Goal: Task Accomplishment & Management: Manage account settings

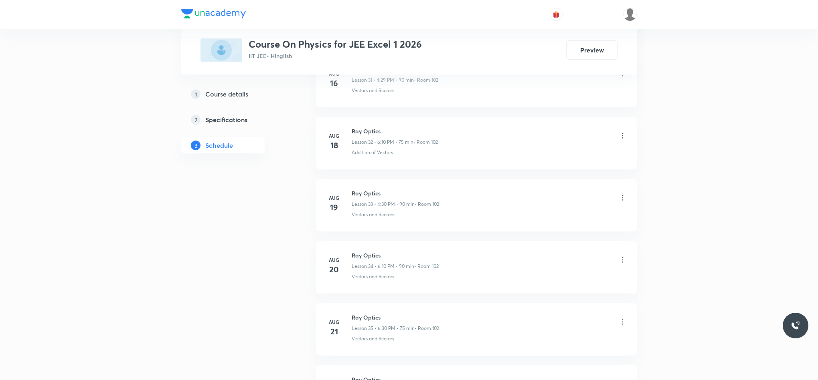
scroll to position [2702, 0]
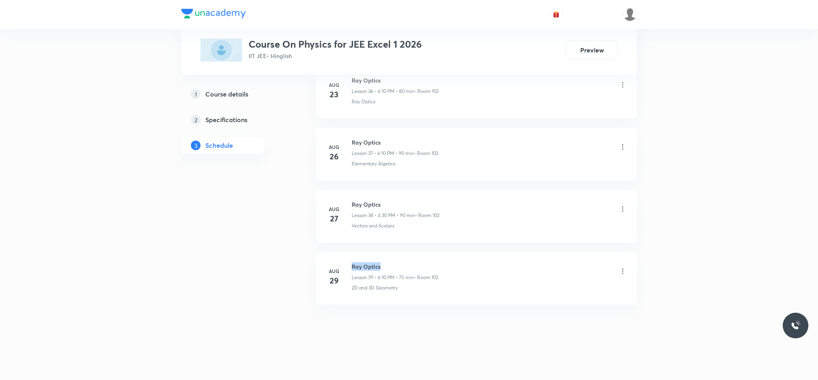
drag, startPoint x: 349, startPoint y: 261, endPoint x: 391, endPoint y: 255, distance: 42.1
click at [391, 255] on li "Aug 29 Ray Optics Lesson 39 • 6:10 PM • 75 min • Room 102 2D and 3D Geometry" at bounding box center [476, 279] width 321 height 53
copy h6 "Ray Optics"
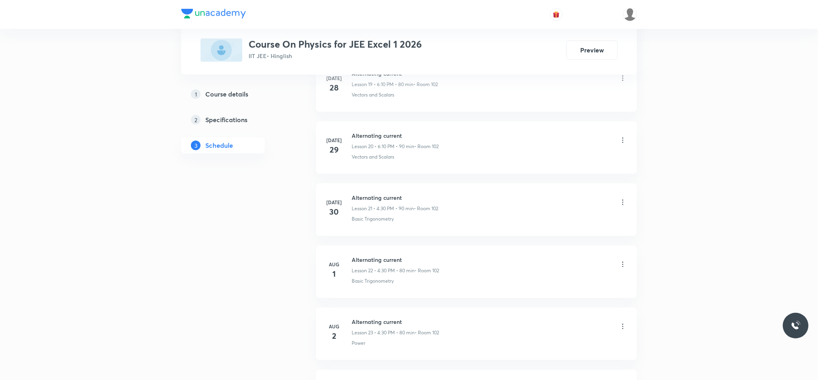
scroll to position [0, 0]
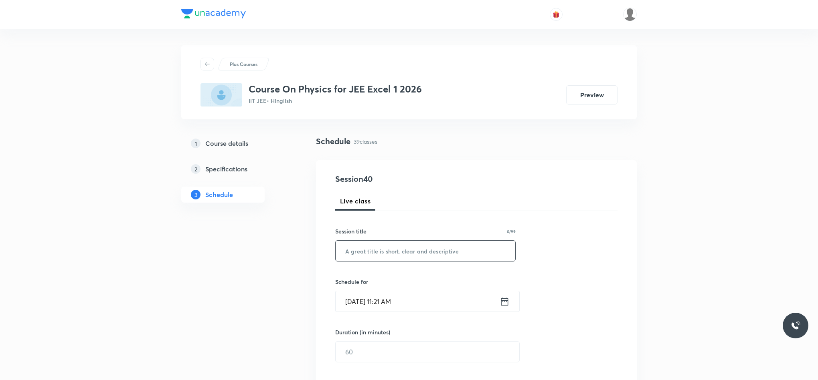
click at [430, 253] on input "text" at bounding box center [425, 251] width 180 height 20
paste input "Ray Optics"
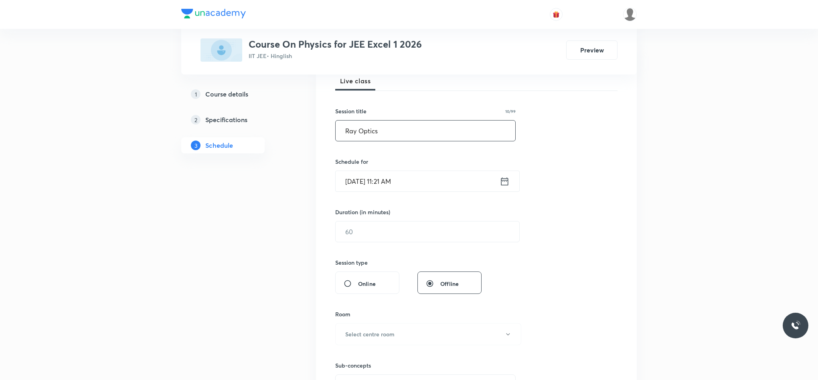
type input "Ray Optics"
click at [506, 183] on icon at bounding box center [504, 181] width 10 height 11
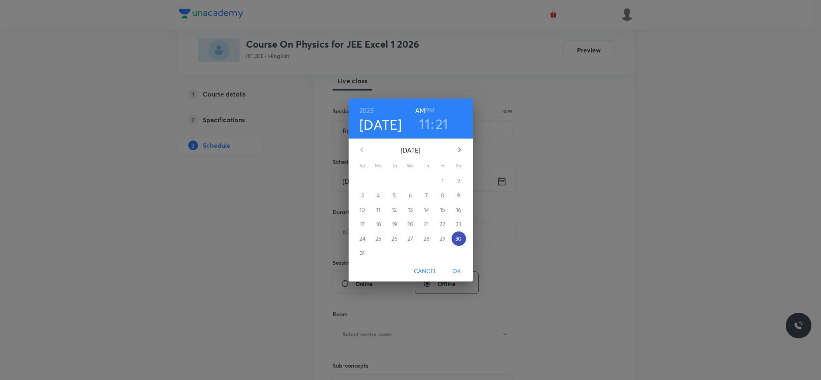
click at [461, 236] on p "30" at bounding box center [458, 239] width 6 height 8
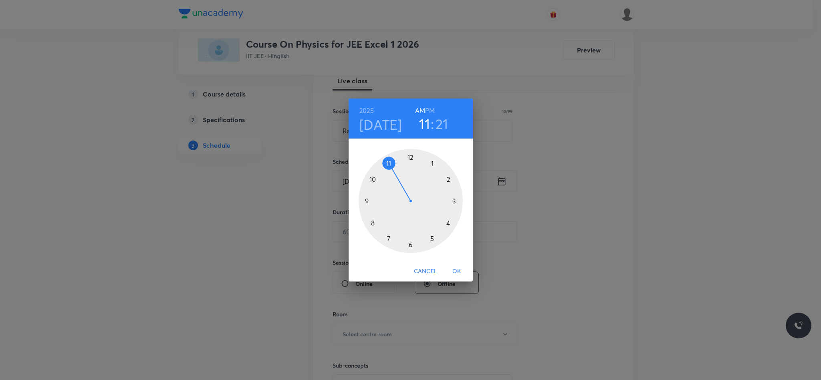
click at [449, 220] on div at bounding box center [411, 201] width 104 height 104
click at [410, 242] on div at bounding box center [411, 201] width 104 height 104
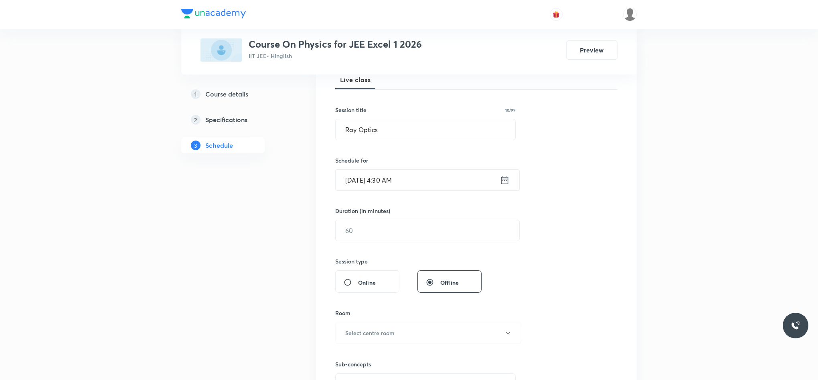
scroll to position [180, 0]
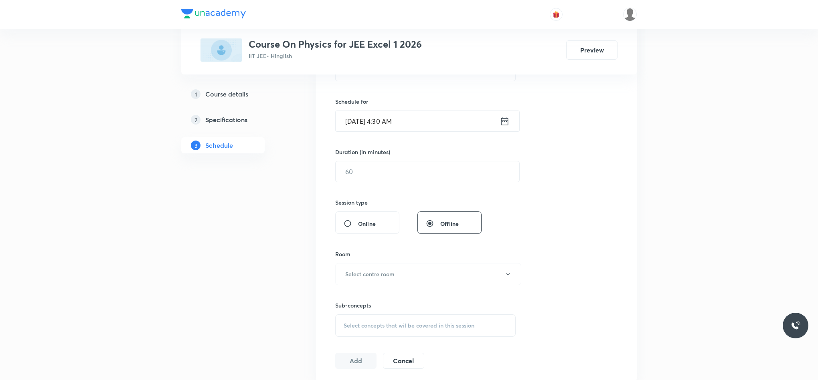
click at [503, 124] on icon at bounding box center [504, 121] width 10 height 11
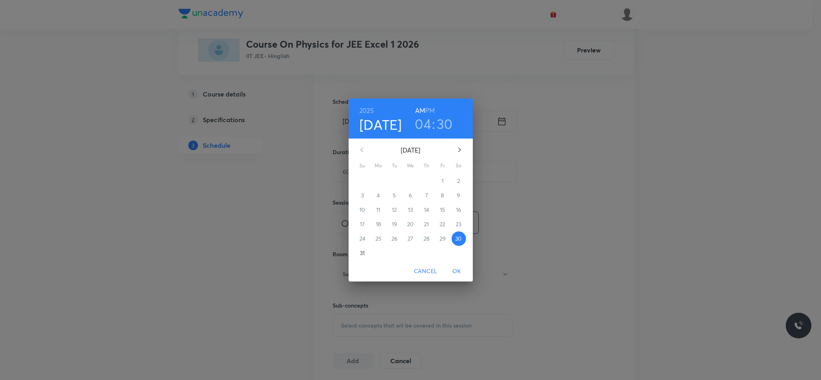
click at [433, 109] on h6 "PM" at bounding box center [430, 110] width 10 height 11
click at [459, 267] on span "OK" at bounding box center [456, 272] width 19 height 10
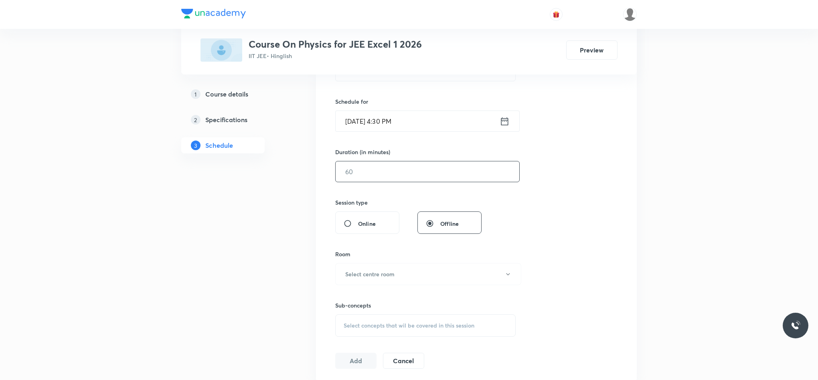
click at [416, 177] on input "text" at bounding box center [427, 172] width 184 height 20
type input "7"
type input "8"
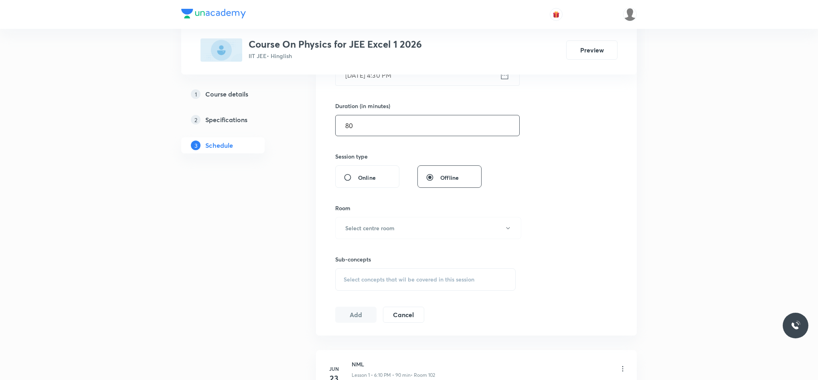
scroll to position [301, 0]
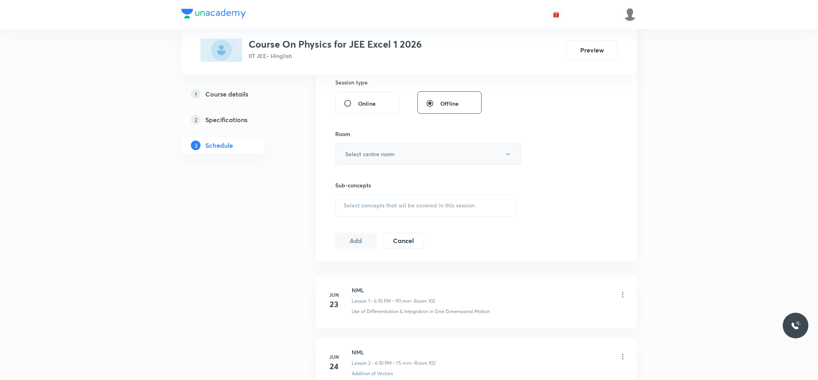
type input "80"
click at [414, 156] on button "Select centre room" at bounding box center [428, 154] width 186 height 22
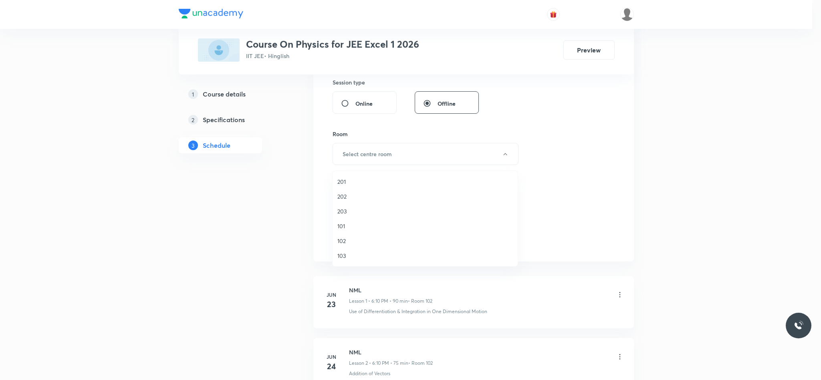
click at [341, 242] on span "102" at bounding box center [425, 241] width 176 height 8
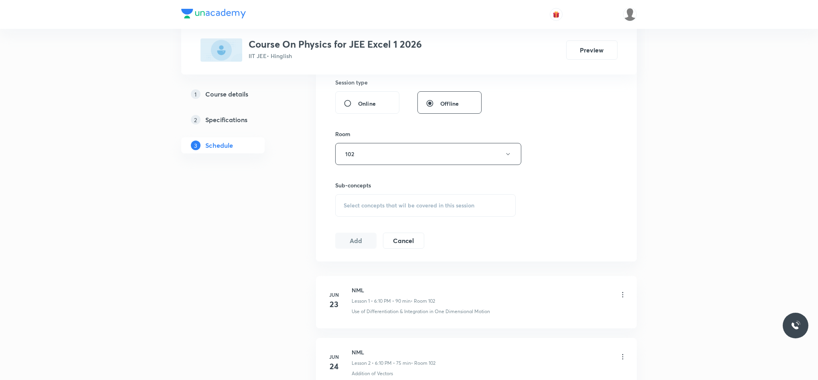
click at [357, 216] on div "Select concepts that wil be covered in this session" at bounding box center [425, 205] width 180 height 22
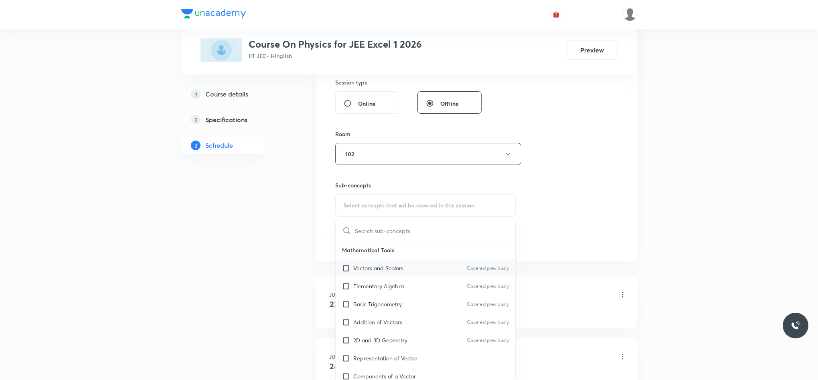
click at [412, 275] on div "Vectors and Scalars Covered previously" at bounding box center [425, 268] width 180 height 18
checkbox input "true"
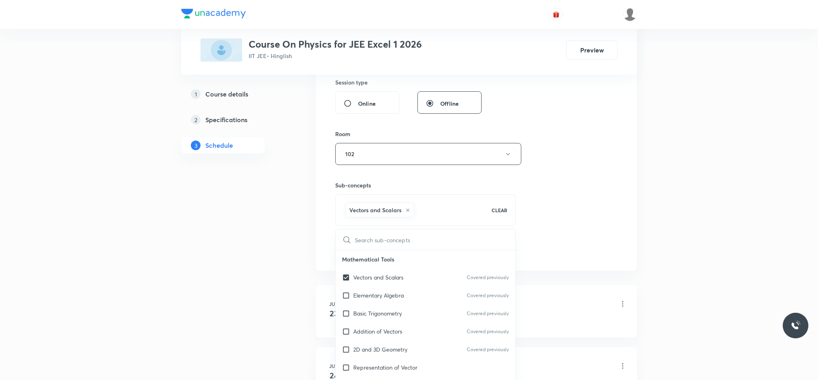
click at [580, 214] on div "Session 40 Live class Session title 10/99 Ray Optics ​ Schedule for Aug 30, 202…" at bounding box center [476, 66] width 282 height 386
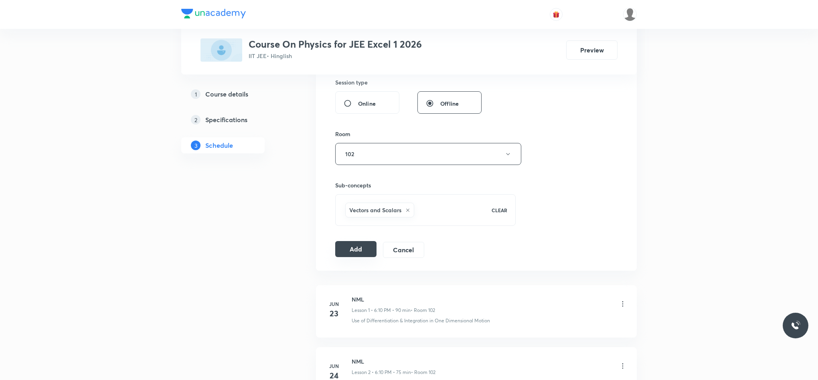
click at [369, 247] on button "Add" at bounding box center [355, 249] width 41 height 16
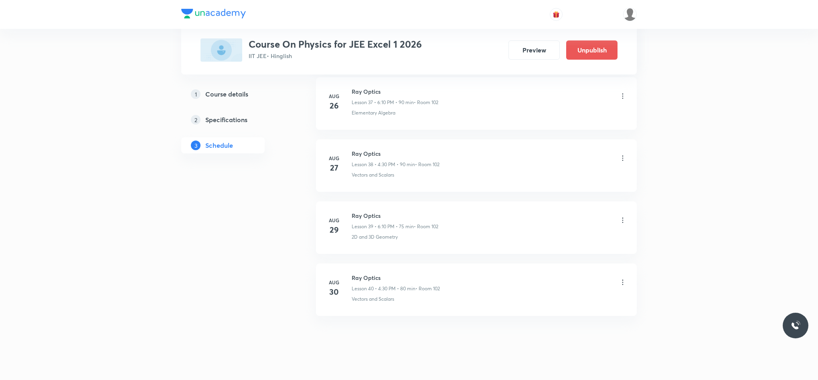
scroll to position [2394, 0]
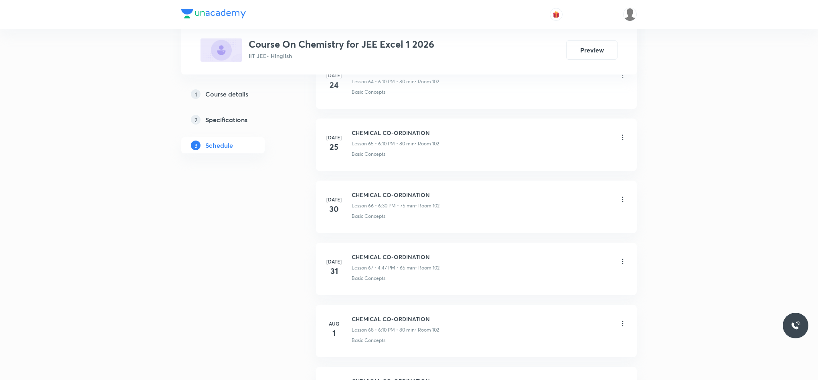
scroll to position [5335, 0]
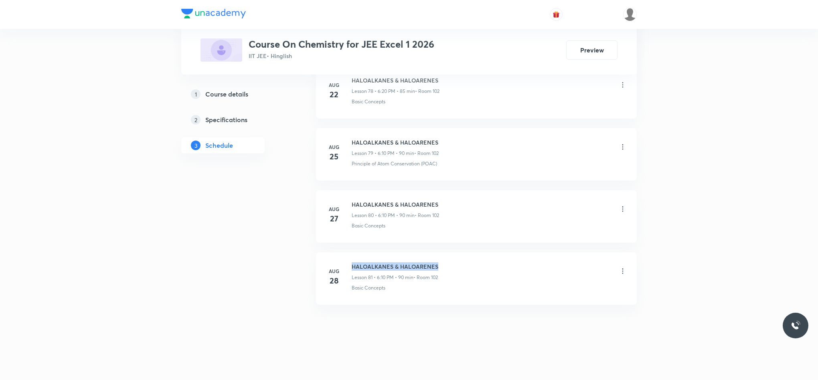
drag, startPoint x: 351, startPoint y: 263, endPoint x: 452, endPoint y: 256, distance: 101.2
click at [452, 256] on li "[DATE] HALOALKANES & HALOARENES Lesson 81 • 6:10 PM • 90 min • Room 102 Basic C…" at bounding box center [476, 279] width 321 height 53
copy h6 "HALOALKANES & HALOARENES"
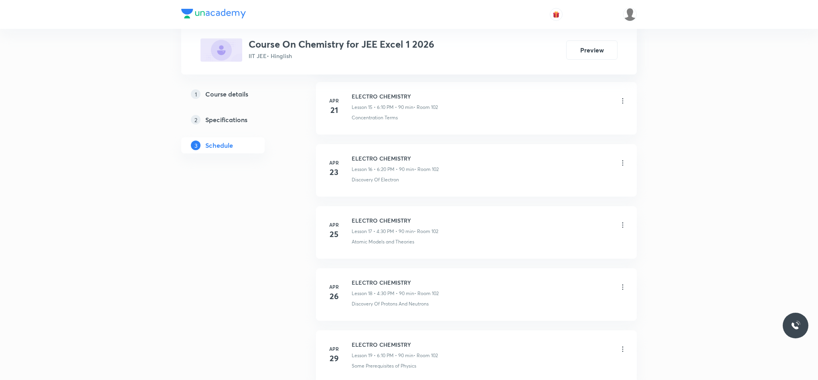
scroll to position [0, 0]
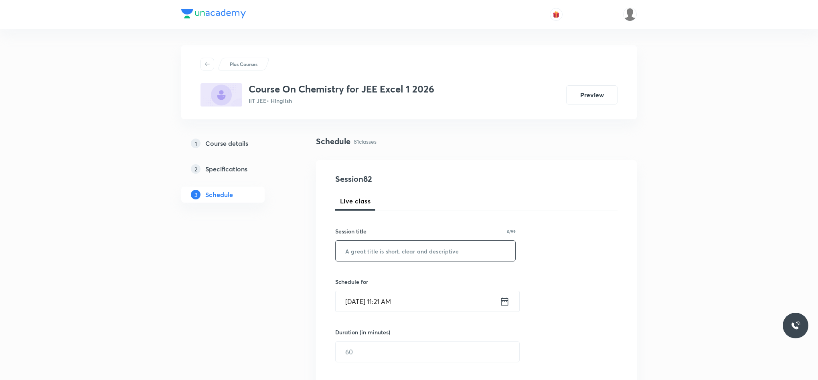
click at [397, 260] on input "text" at bounding box center [425, 251] width 180 height 20
paste input "HALOALKANES & HALOARENES"
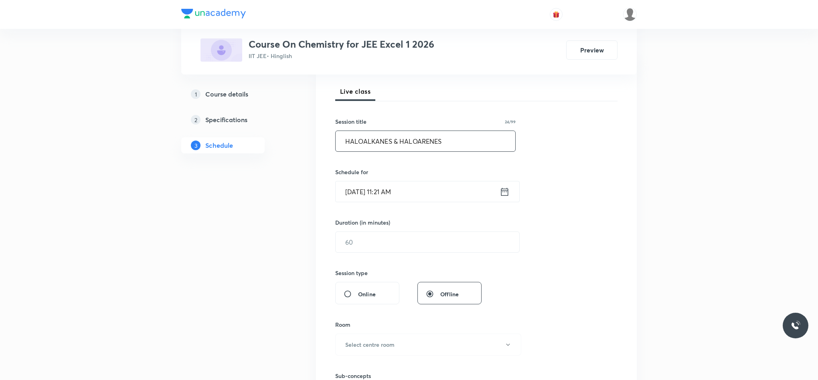
scroll to position [120, 0]
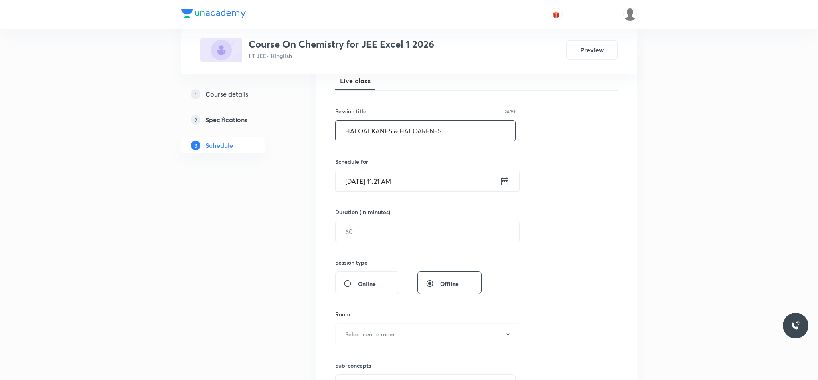
type input "HALOALKANES & HALOARENES"
click at [504, 183] on icon at bounding box center [504, 181] width 10 height 11
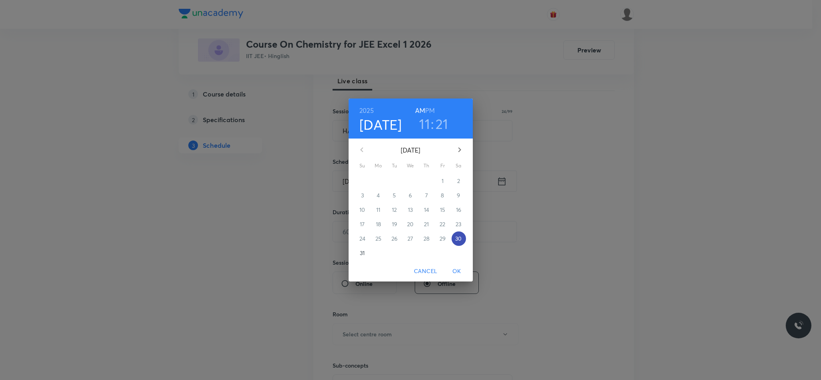
click at [462, 238] on span "30" at bounding box center [459, 239] width 14 height 8
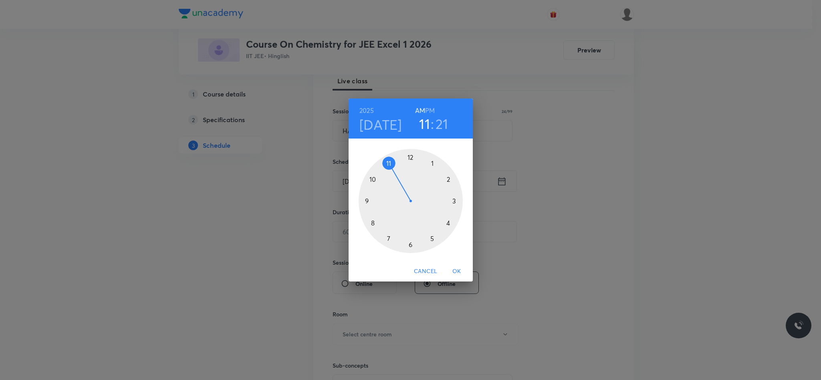
click at [408, 243] on div at bounding box center [411, 201] width 104 height 104
click at [451, 183] on div at bounding box center [411, 201] width 104 height 104
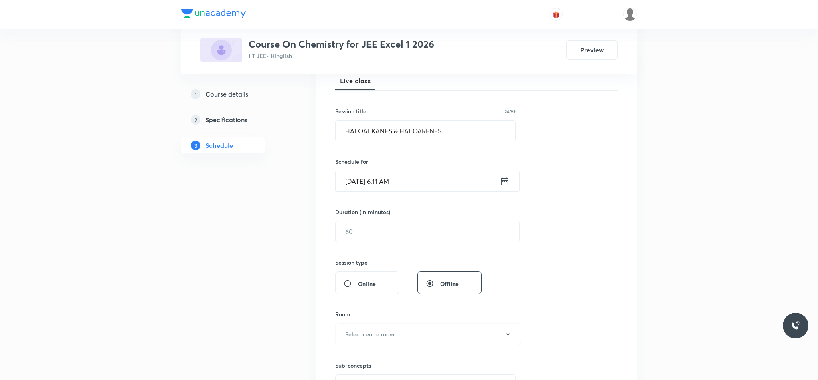
click at [510, 183] on div "[DATE] 6:11 AM ​" at bounding box center [427, 181] width 184 height 21
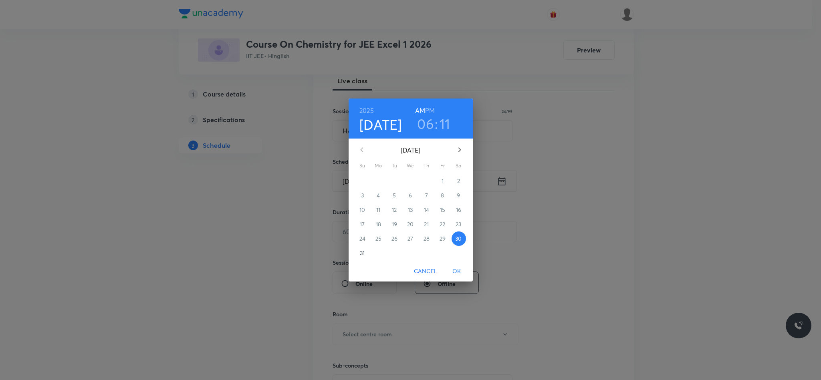
drag, startPoint x: 430, startPoint y: 109, endPoint x: 409, endPoint y: 117, distance: 22.3
click at [409, 117] on div "06 : 11" at bounding box center [434, 123] width 56 height 17
click at [436, 108] on div "[DATE] 06 : 11 AM PM" at bounding box center [410, 118] width 111 height 27
click at [432, 110] on h6 "PM" at bounding box center [430, 110] width 10 height 11
click at [454, 276] on span "OK" at bounding box center [456, 272] width 19 height 10
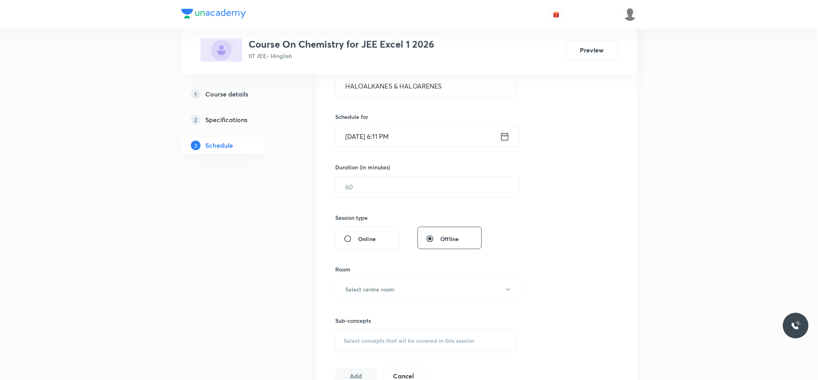
scroll to position [240, 0]
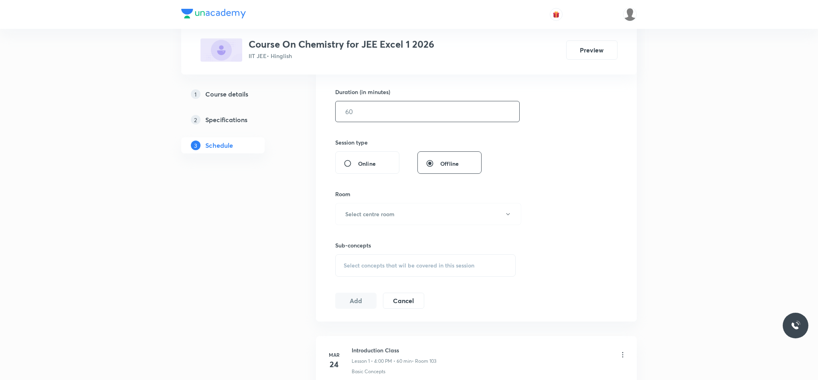
click at [404, 122] on input "text" at bounding box center [427, 111] width 184 height 20
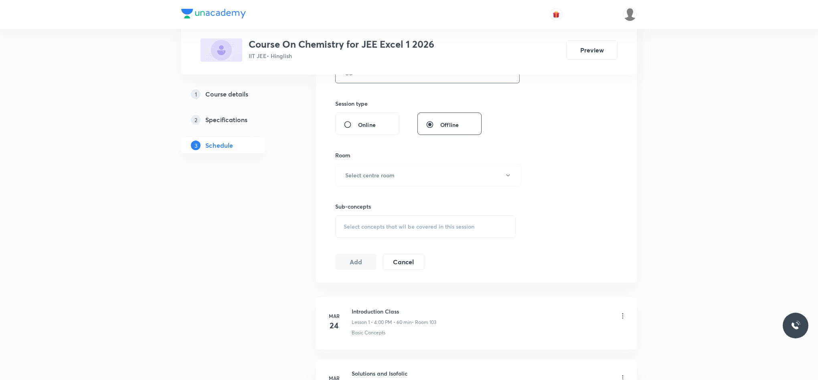
scroll to position [301, 0]
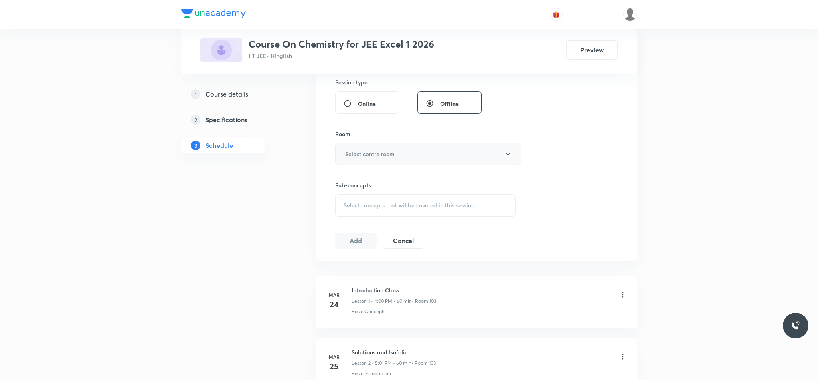
type input "80"
click at [388, 162] on button "Select centre room" at bounding box center [428, 154] width 186 height 22
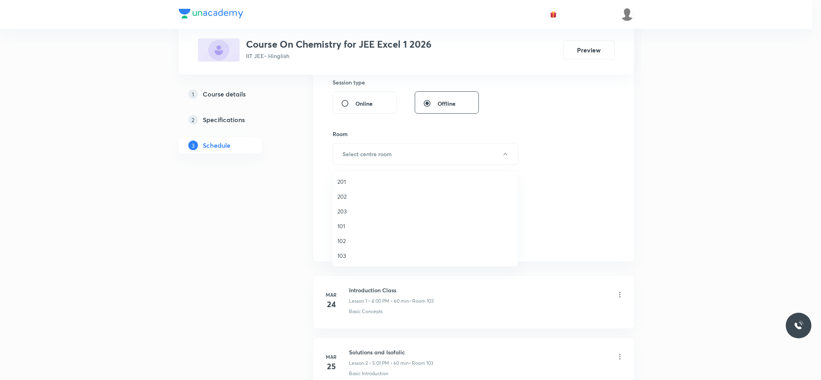
click at [362, 236] on li "102" at bounding box center [425, 241] width 185 height 15
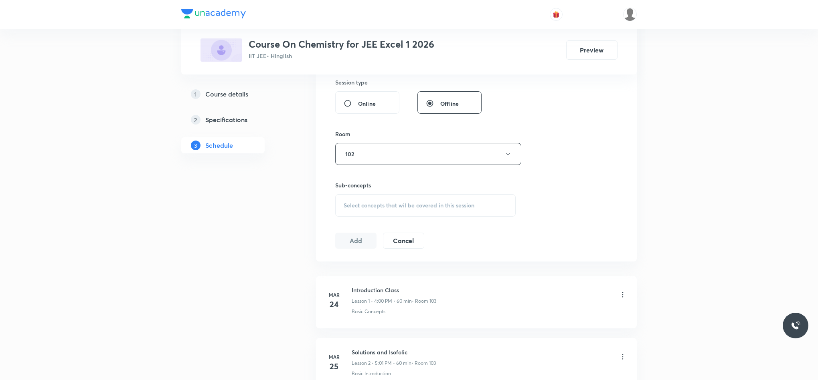
click at [373, 206] on span "Select concepts that wil be covered in this session" at bounding box center [408, 205] width 131 height 6
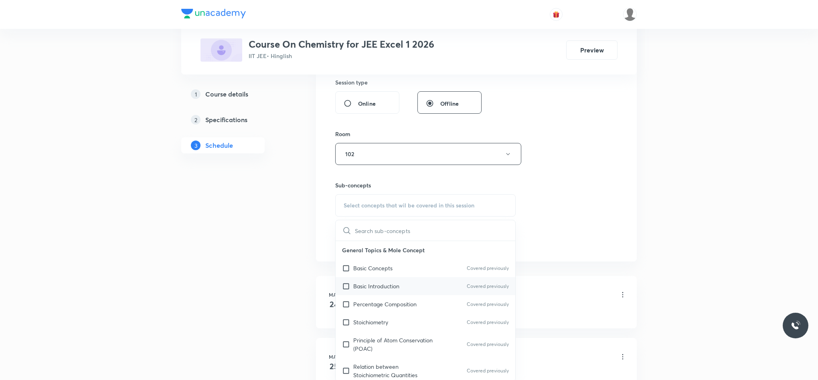
click at [411, 295] on div "Basic Introduction Covered previously" at bounding box center [425, 286] width 180 height 18
checkbox input "true"
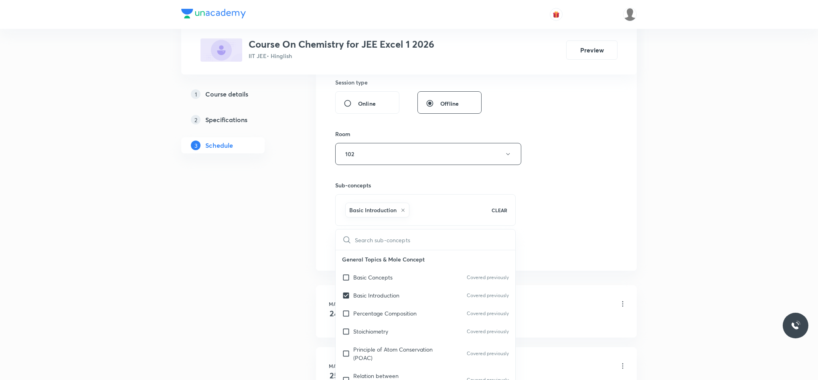
click at [589, 200] on div "Session 82 Live class Session title 24/99 HALOALKANES & HALOARENES ​ Schedule f…" at bounding box center [476, 66] width 282 height 386
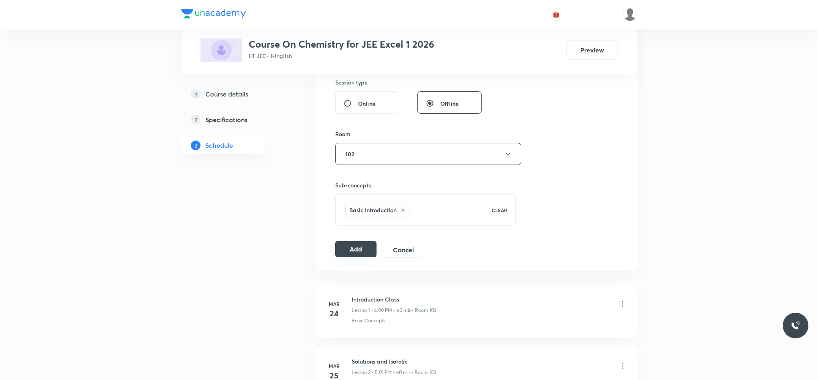
click at [364, 252] on button "Add" at bounding box center [355, 249] width 41 height 16
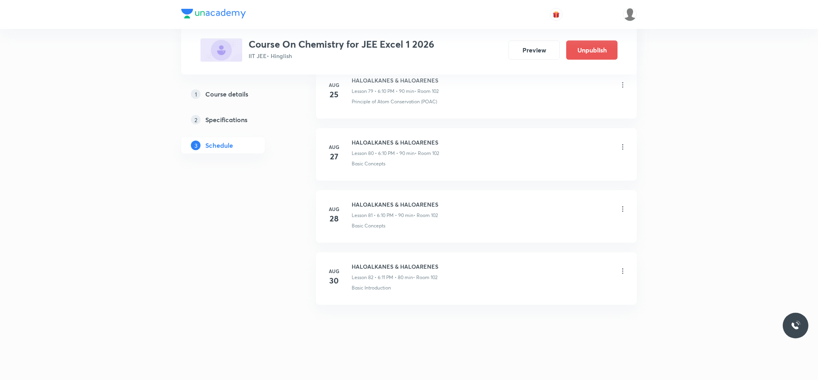
scroll to position [5027, 0]
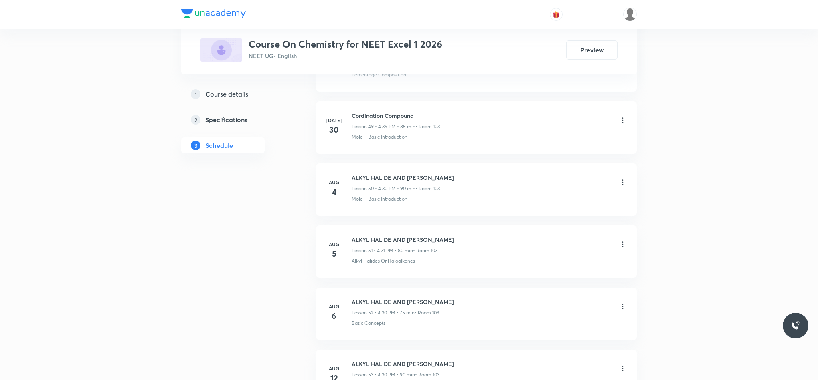
scroll to position [3889, 0]
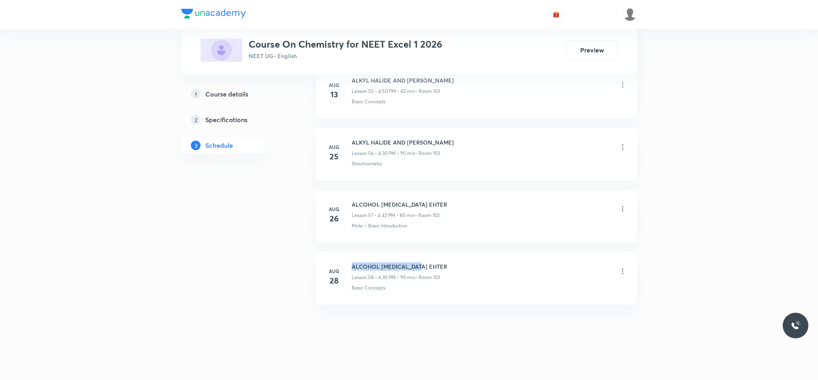
drag, startPoint x: 352, startPoint y: 263, endPoint x: 487, endPoint y: 254, distance: 135.8
click at [487, 254] on li "Aug 28 ALCOHOL PHENOL EHTER Lesson 58 • 4:30 PM • 90 min • Room 103 Basic Conce…" at bounding box center [476, 279] width 321 height 53
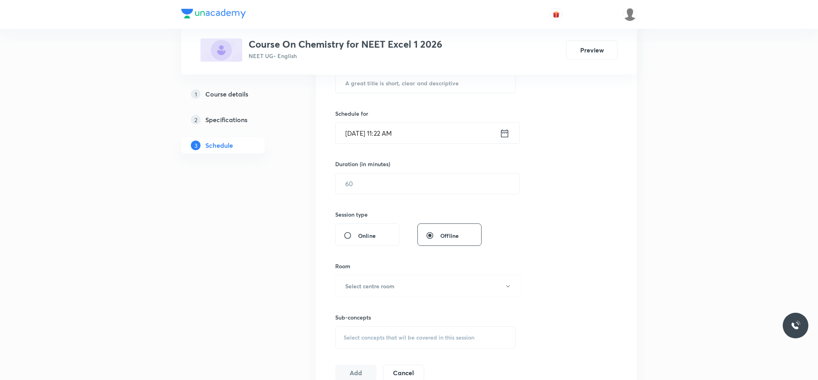
scroll to position [0, 0]
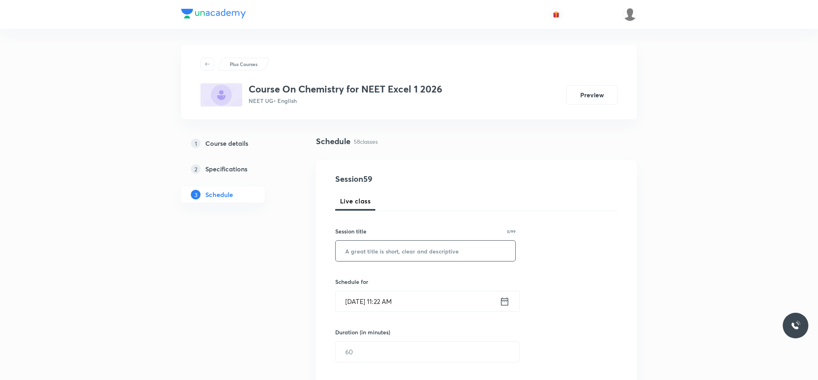
click at [433, 252] on input "text" at bounding box center [425, 251] width 180 height 20
paste input "ALCOHOL PHENOL EHTER"
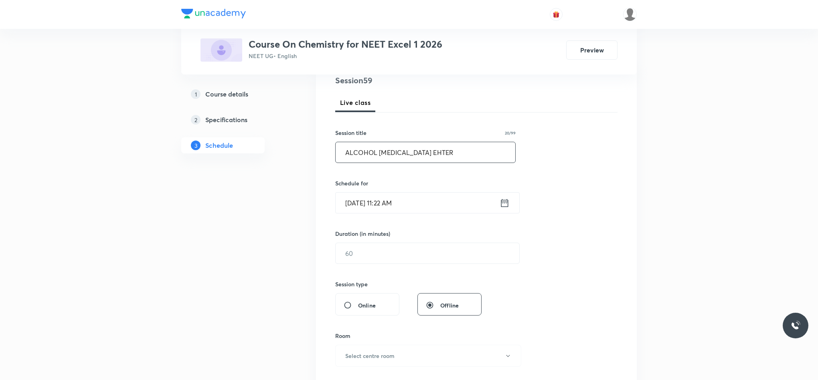
scroll to position [120, 0]
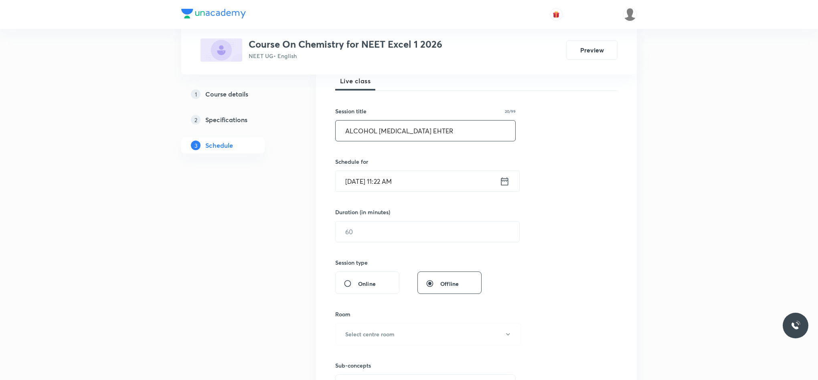
type input "ALCOHOL PHENOL EHTER"
click at [506, 182] on icon at bounding box center [504, 181] width 10 height 11
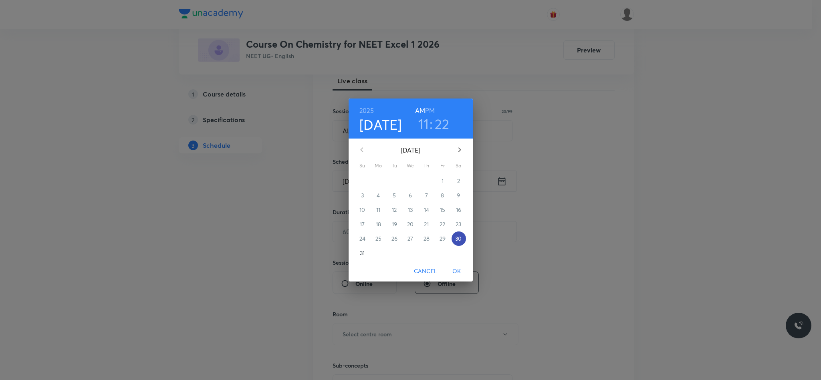
click at [463, 236] on span "30" at bounding box center [459, 239] width 14 height 8
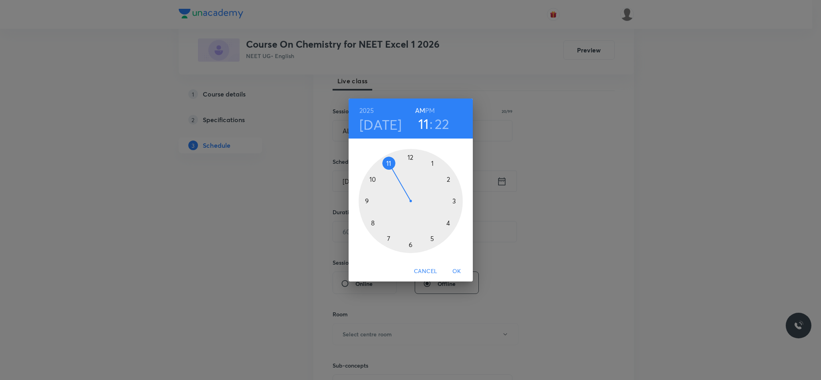
click at [448, 222] on div at bounding box center [411, 201] width 104 height 104
click at [408, 242] on div at bounding box center [411, 201] width 104 height 104
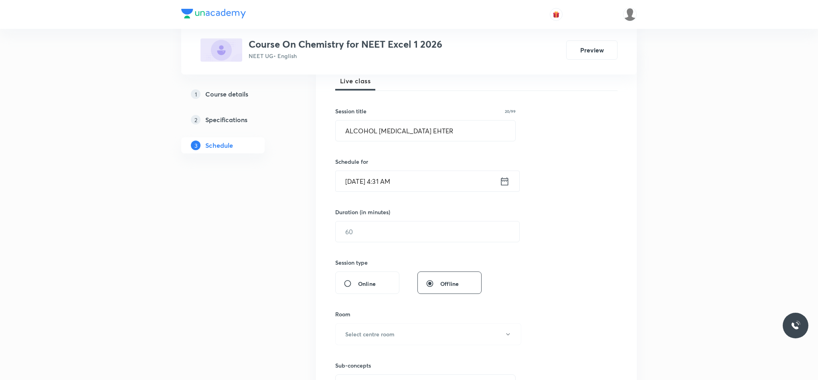
click at [503, 182] on icon at bounding box center [504, 181] width 10 height 11
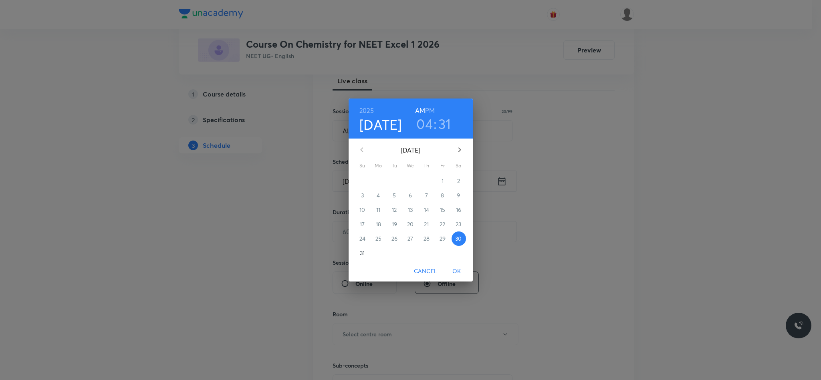
click at [433, 112] on h6 "PM" at bounding box center [430, 110] width 10 height 11
click at [462, 269] on span "OK" at bounding box center [456, 272] width 19 height 10
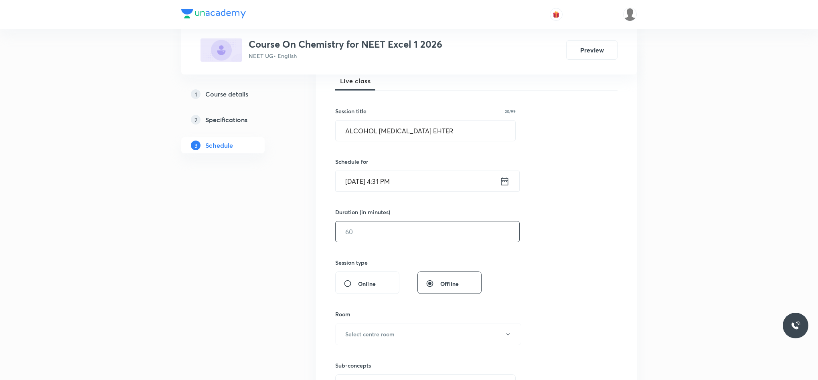
click at [401, 239] on input "text" at bounding box center [427, 232] width 184 height 20
type input "7"
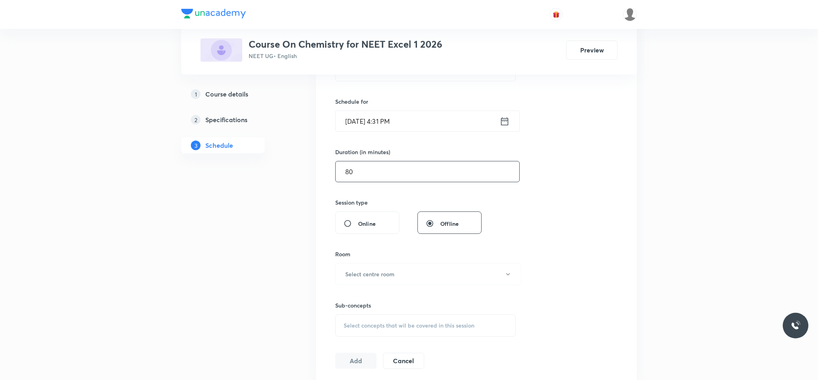
type input "80"
click at [376, 291] on div "Sub-concepts Select concepts that wil be covered in this session" at bounding box center [425, 311] width 180 height 52
click at [375, 282] on button "Select centre room" at bounding box center [428, 274] width 186 height 22
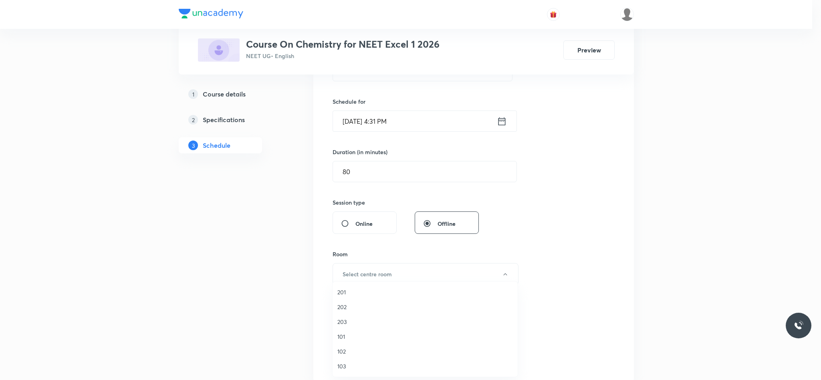
click at [356, 361] on li "103" at bounding box center [425, 366] width 185 height 15
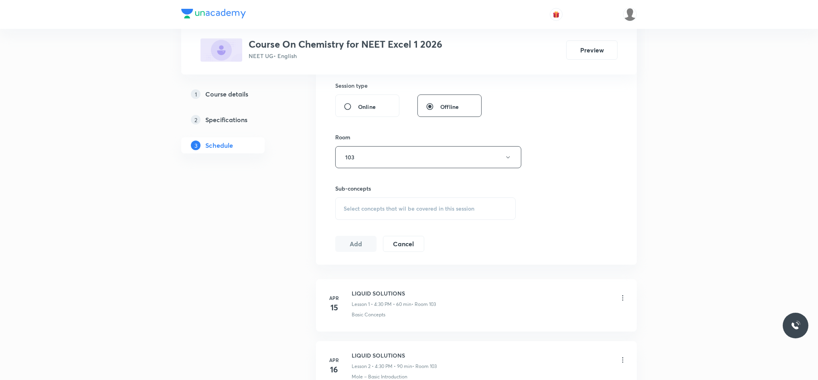
scroll to position [301, 0]
drag, startPoint x: 385, startPoint y: 208, endPoint x: 383, endPoint y: 214, distance: 6.5
click at [385, 209] on span "Select concepts that wil be covered in this session" at bounding box center [408, 205] width 131 height 6
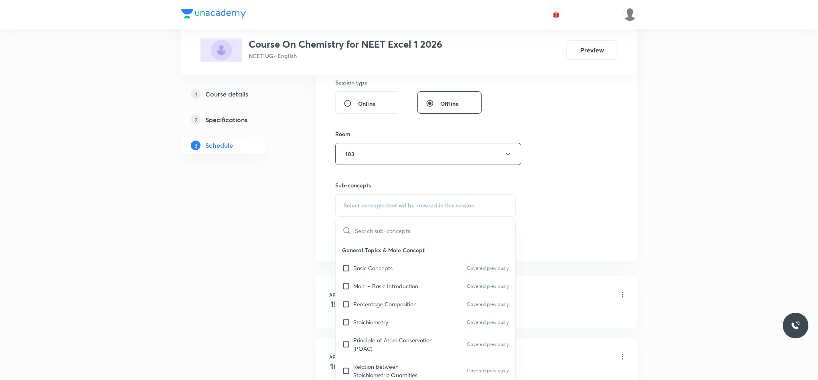
click at [373, 271] on p "Basic Concepts" at bounding box center [372, 268] width 39 height 8
checkbox input "true"
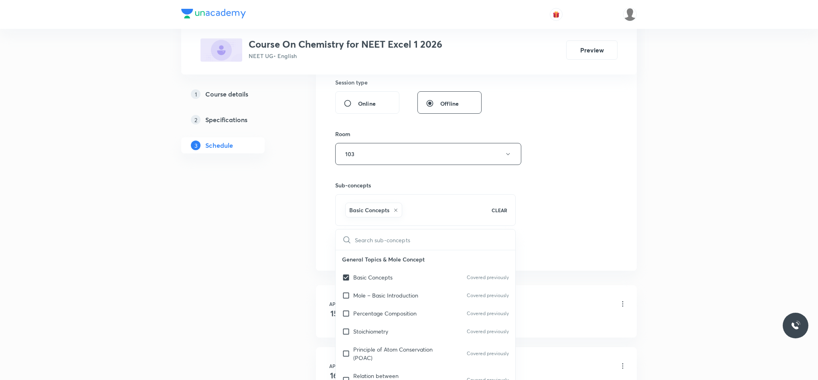
drag, startPoint x: 587, startPoint y: 183, endPoint x: 542, endPoint y: 209, distance: 51.9
click at [588, 183] on div "Session 59 Live class Session title 20/99 ALCOHOL PHENOL EHTER ​ Schedule for A…" at bounding box center [476, 66] width 282 height 386
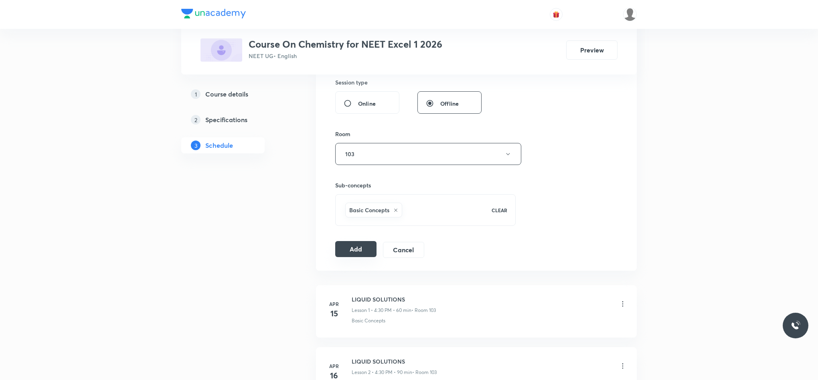
click at [336, 250] on button "Add" at bounding box center [355, 249] width 41 height 16
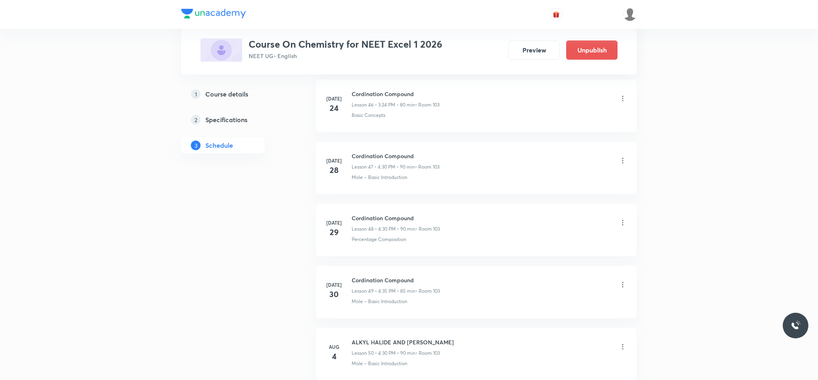
scroll to position [3582, 0]
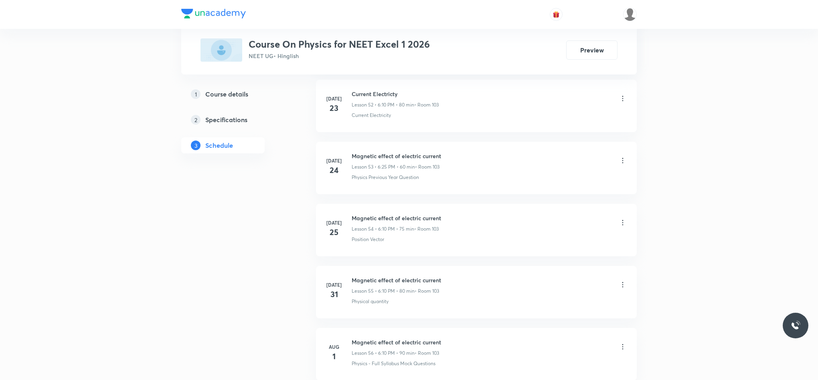
scroll to position [4816, 0]
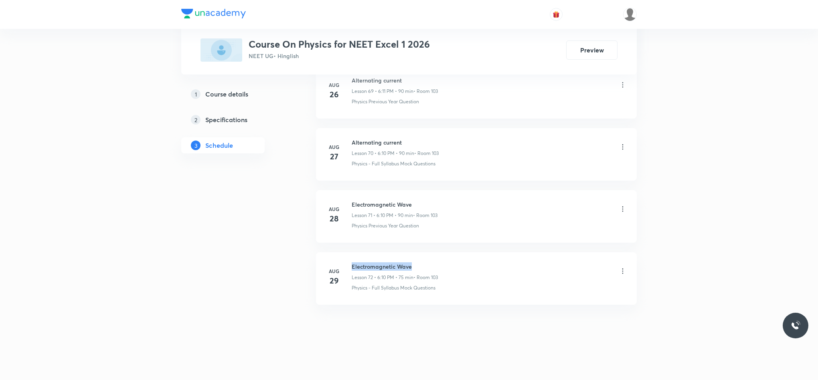
drag, startPoint x: 350, startPoint y: 265, endPoint x: 428, endPoint y: 242, distance: 81.7
click at [445, 255] on li "Aug 29 Electromagnetic Wave Lesson 72 • 6:10 PM • 75 min • Room 103 Physics - F…" at bounding box center [476, 279] width 321 height 53
copy h6 "Electromagnetic Wave"
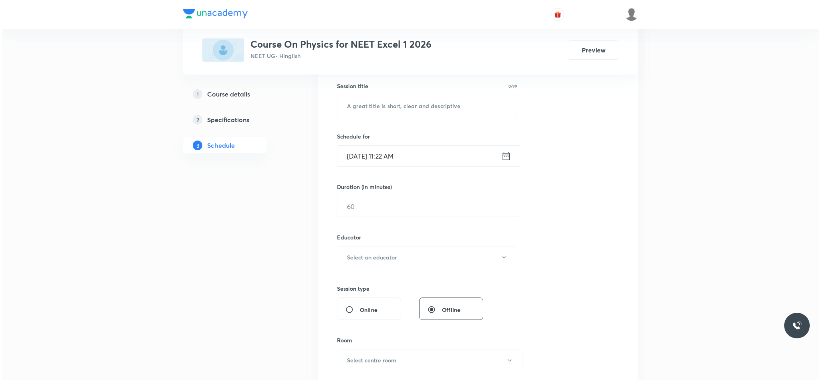
scroll to position [0, 0]
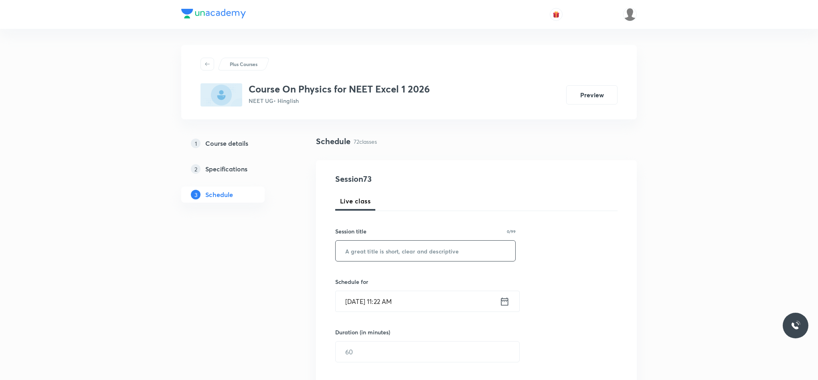
click at [404, 259] on input "text" at bounding box center [425, 251] width 180 height 20
paste input "Electromagnetic Wave"
type input "Electromagnetic Wave"
click at [505, 299] on icon at bounding box center [504, 301] width 7 height 8
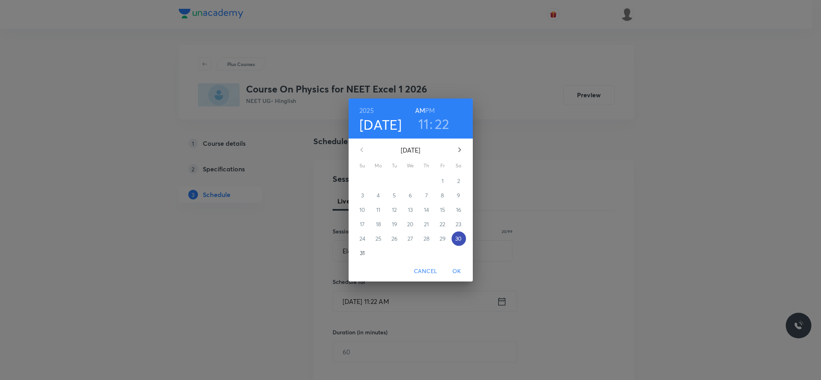
click at [461, 238] on p "30" at bounding box center [458, 239] width 6 height 8
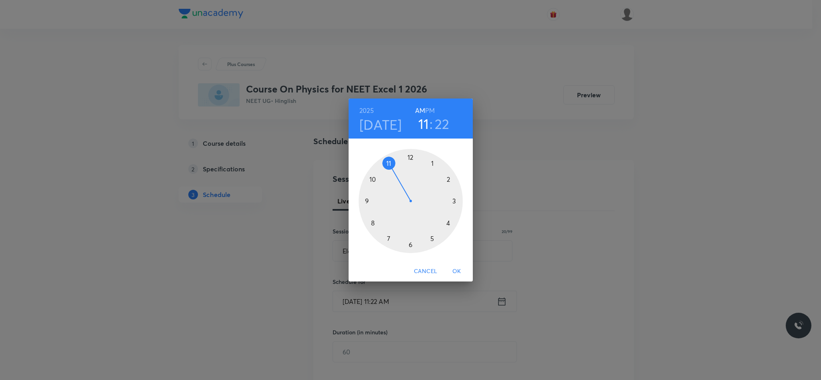
click at [412, 245] on div at bounding box center [411, 201] width 104 height 104
click at [449, 180] on div at bounding box center [411, 201] width 104 height 104
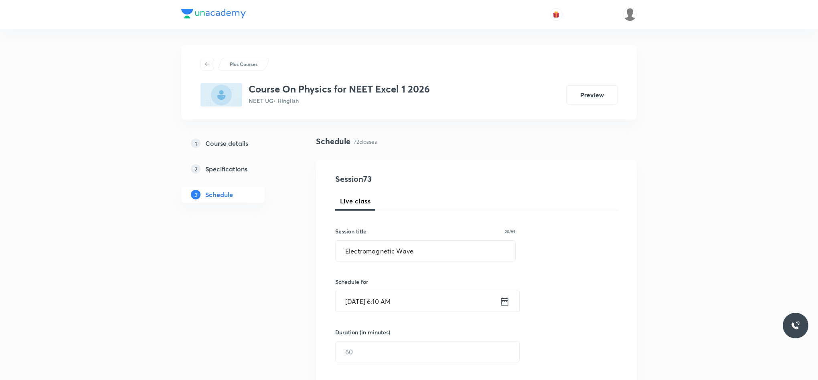
click at [509, 309] on div "Aug 30, 2025, 6:10 AM ​" at bounding box center [427, 301] width 184 height 21
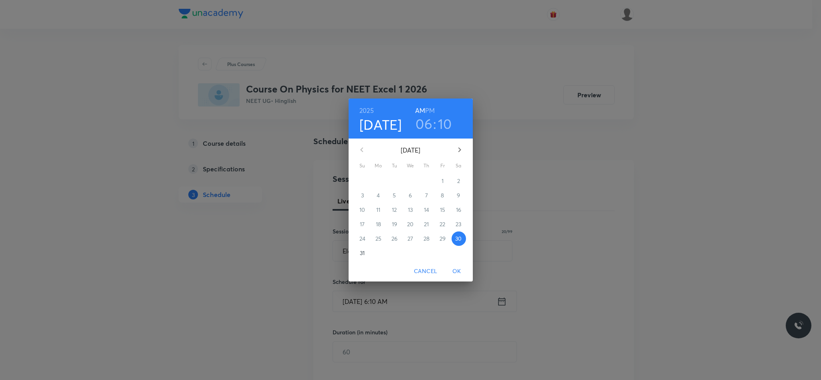
drag, startPoint x: 431, startPoint y: 110, endPoint x: 471, endPoint y: 179, distance: 80.3
click at [432, 113] on h6 "PM" at bounding box center [430, 110] width 10 height 11
click at [459, 271] on span "OK" at bounding box center [456, 272] width 19 height 10
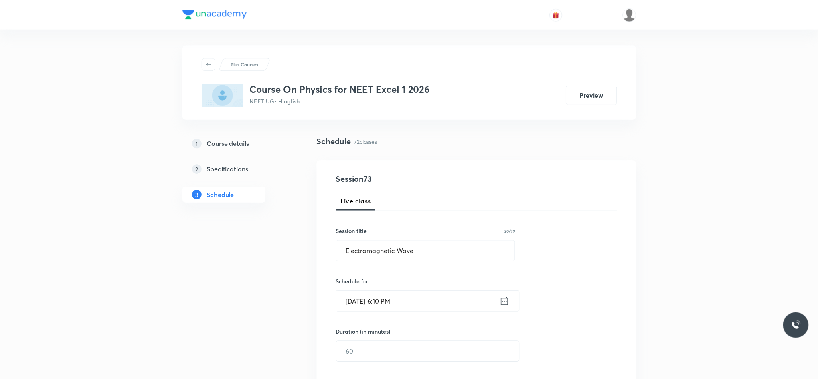
scroll to position [60, 0]
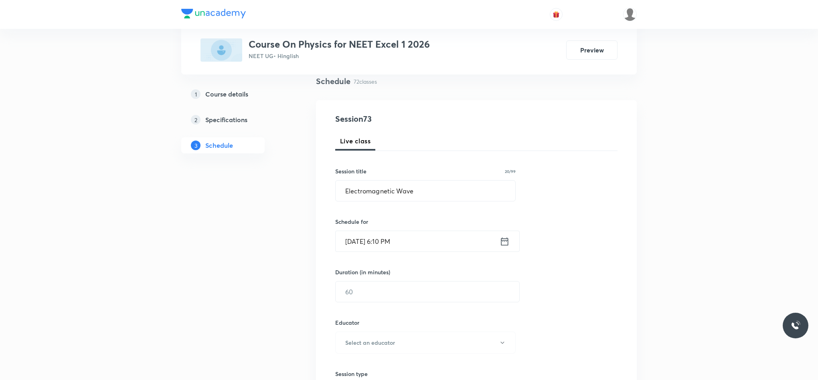
click at [389, 272] on h6 "Duration (in minutes)" at bounding box center [362, 272] width 55 height 8
click at [385, 299] on input "text" at bounding box center [427, 292] width 184 height 20
type input "80"
click at [380, 345] on h6 "Select an educator" at bounding box center [370, 343] width 50 height 8
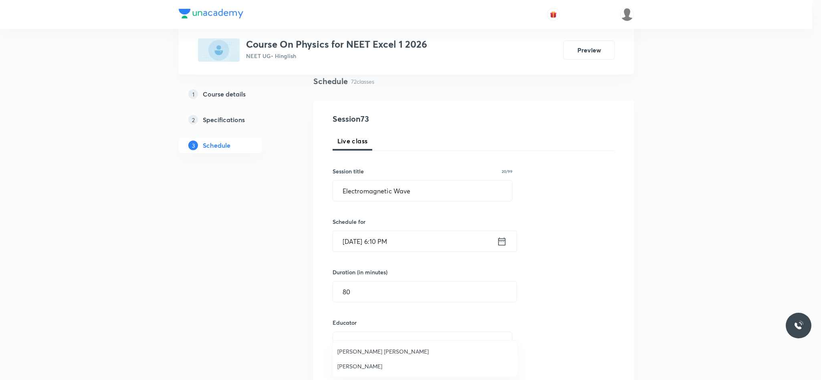
click at [366, 352] on span "Rahul Kumar Patel" at bounding box center [425, 351] width 176 height 8
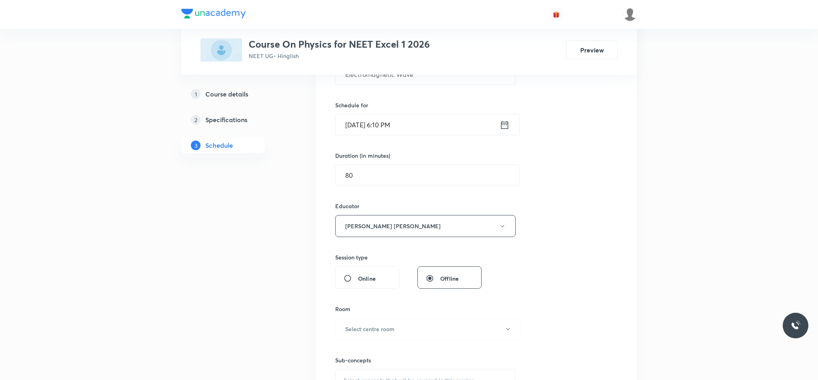
scroll to position [180, 0]
click at [348, 211] on div "Educator Rahul Kumar Patel" at bounding box center [425, 215] width 180 height 35
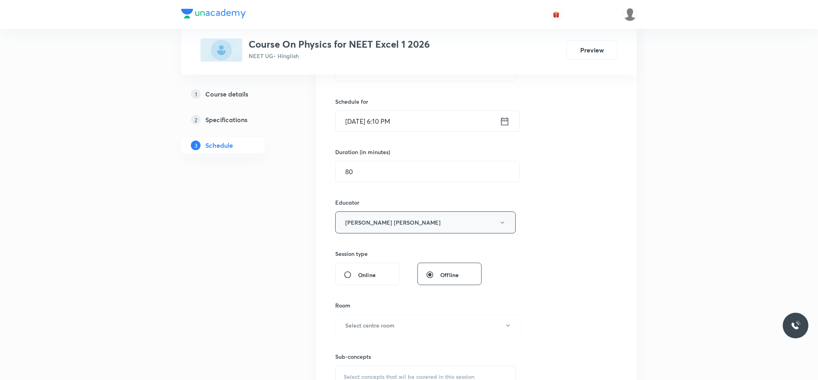
click at [352, 223] on button "Rahul Kumar Patel" at bounding box center [425, 223] width 180 height 22
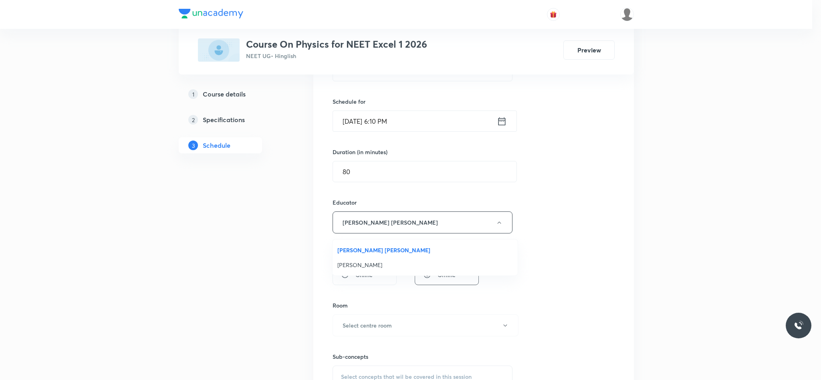
click at [361, 260] on li "Abhay Mishra" at bounding box center [425, 265] width 185 height 15
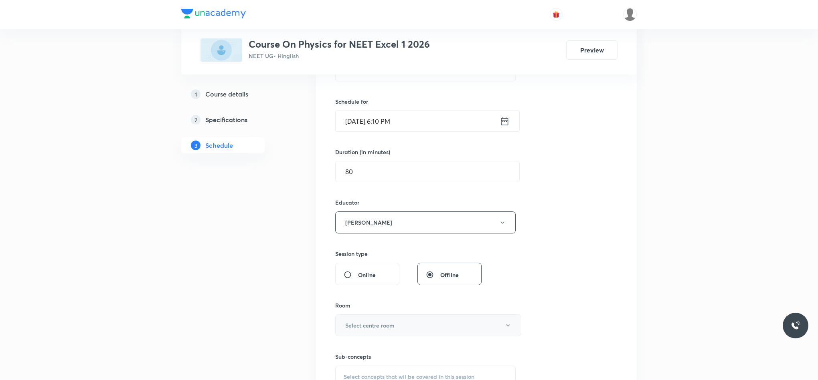
click at [367, 329] on h6 "Select centre room" at bounding box center [369, 325] width 49 height 8
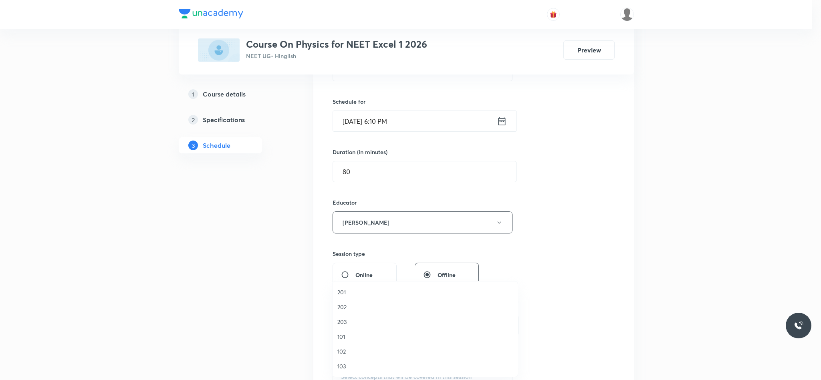
click at [344, 364] on span "103" at bounding box center [425, 366] width 176 height 8
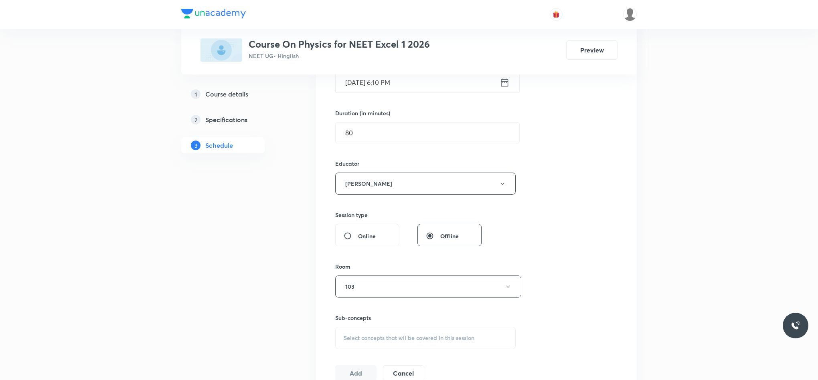
scroll to position [240, 0]
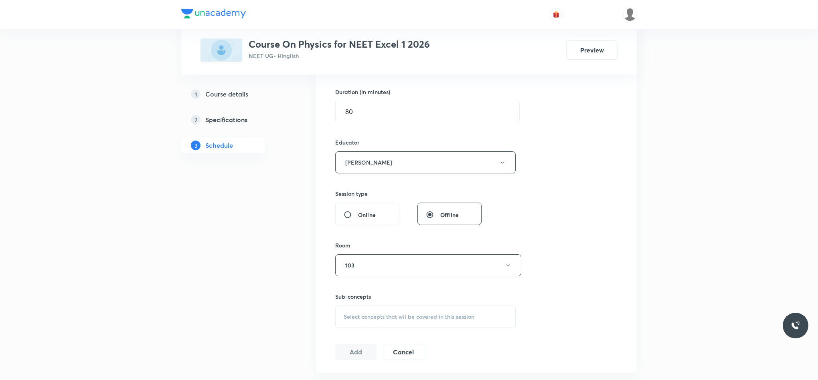
click at [366, 313] on div "Select concepts that wil be covered in this session" at bounding box center [425, 317] width 180 height 22
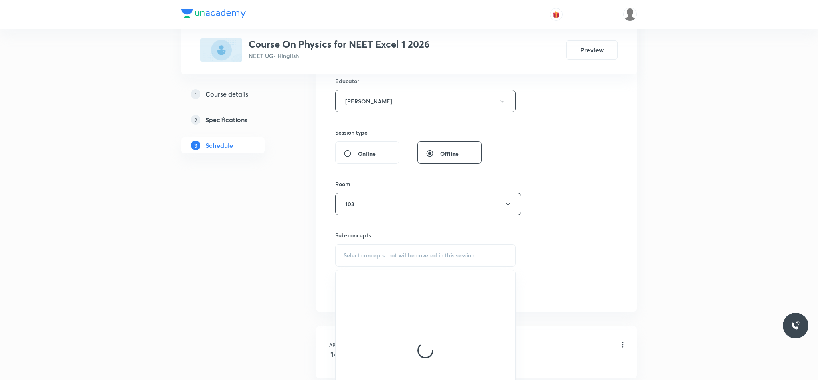
scroll to position [361, 0]
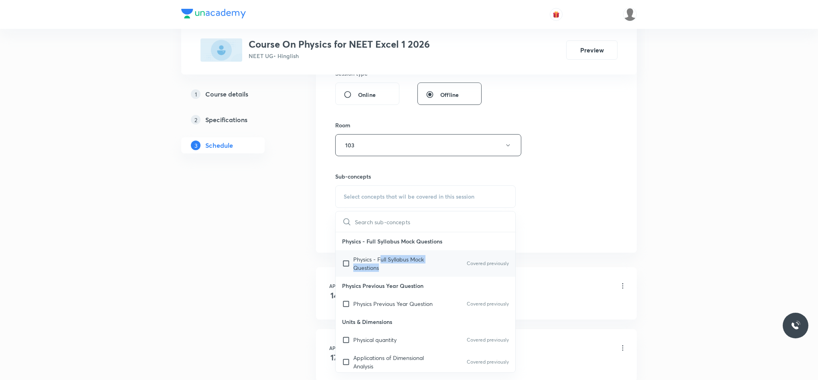
click at [383, 267] on p "Physics - Full Syllabus Mock Questions" at bounding box center [393, 263] width 81 height 17
checkbox input "true"
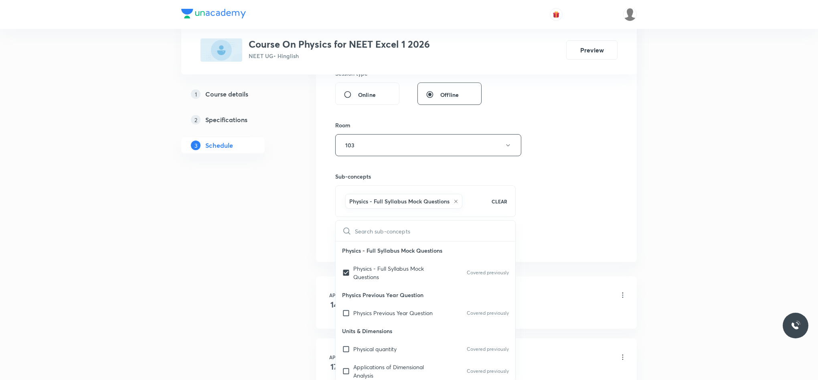
click at [560, 225] on div "Session 73 Live class Session title 20/99 Electromagnetic Wave ​ Schedule for A…" at bounding box center [476, 30] width 282 height 437
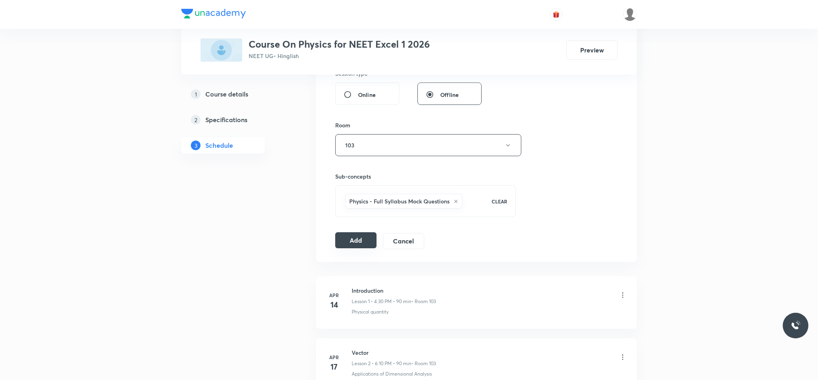
click at [374, 240] on button "Add" at bounding box center [355, 240] width 41 height 16
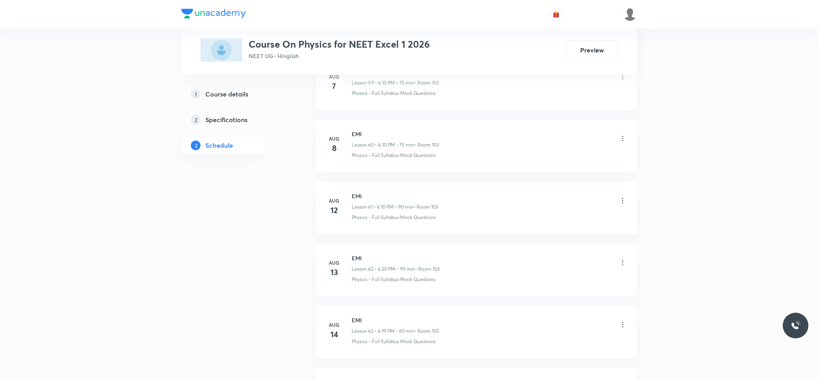
scroll to position [4395, 0]
